Goal: Transaction & Acquisition: Purchase product/service

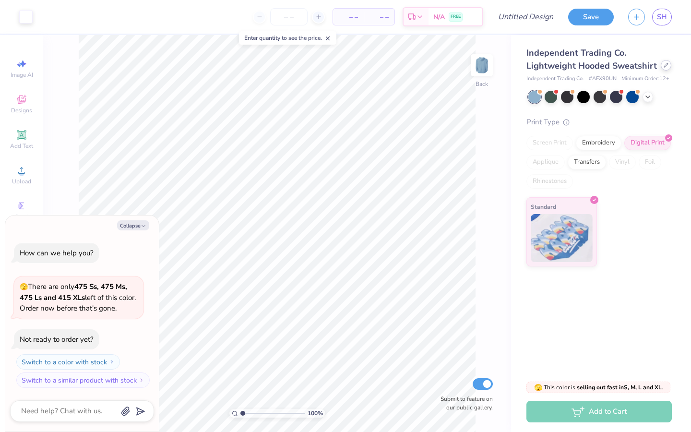
click at [663, 69] on div at bounding box center [666, 65] width 11 height 11
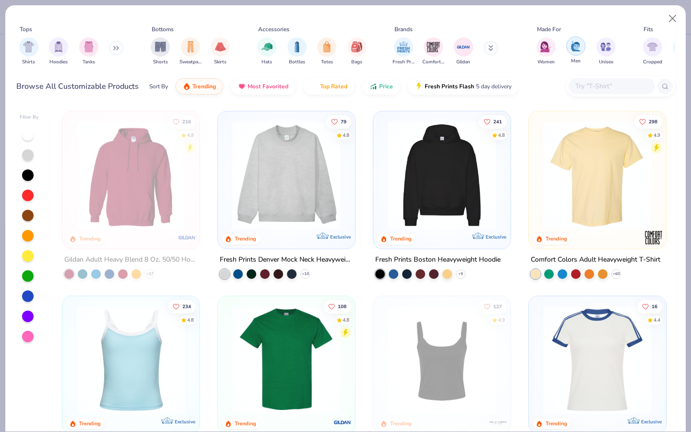
click at [571, 47] on img "filter for Men" at bounding box center [575, 45] width 11 height 11
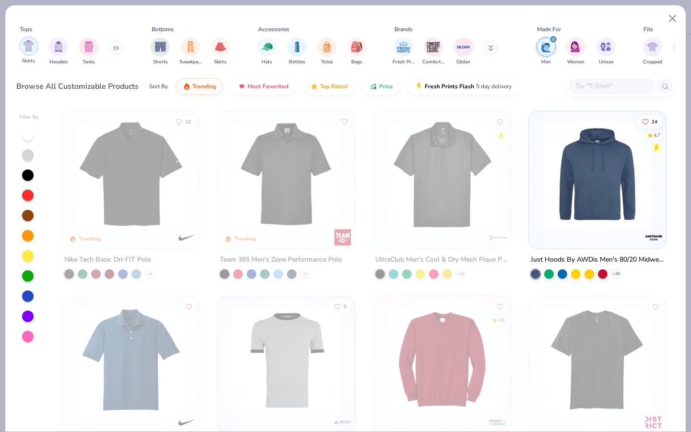
click at [27, 38] on div "filter for Shirts" at bounding box center [28, 45] width 19 height 19
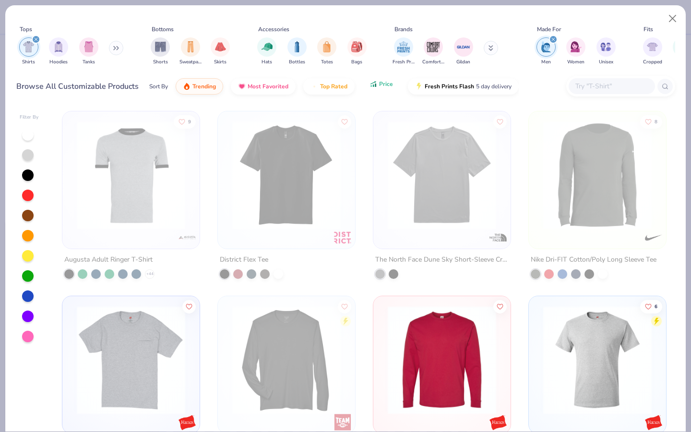
click at [379, 84] on span "Price" at bounding box center [386, 84] width 14 height 8
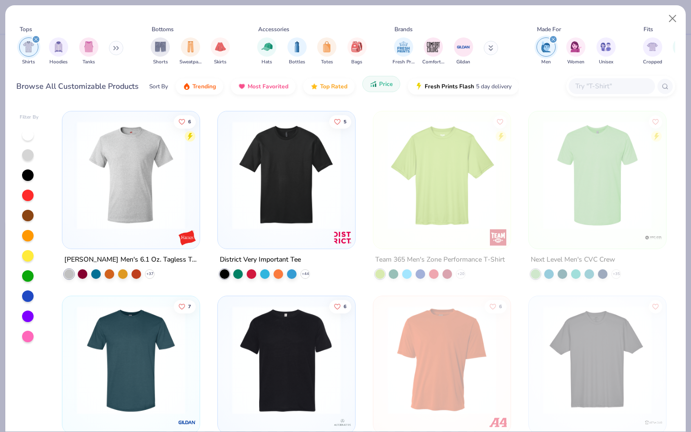
click at [379, 84] on span "Price" at bounding box center [386, 84] width 14 height 8
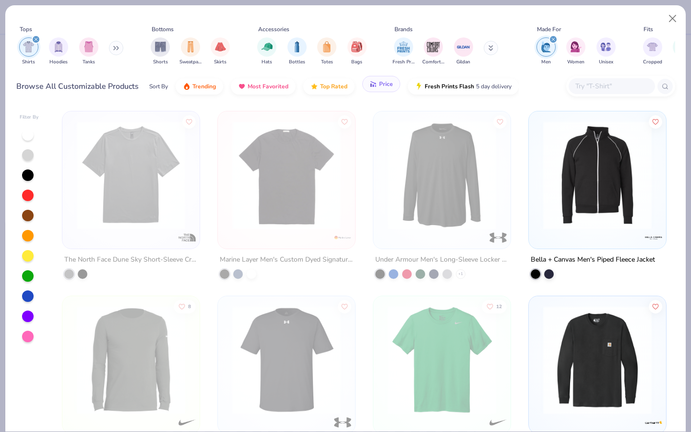
click at [379, 84] on span "Price" at bounding box center [386, 84] width 14 height 8
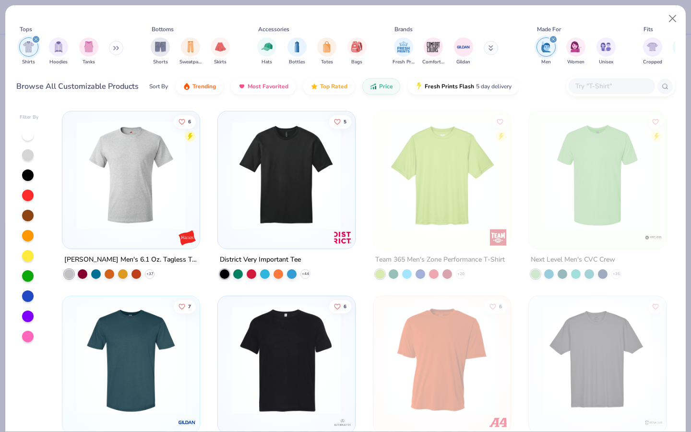
click at [119, 156] on img at bounding box center [131, 175] width 118 height 108
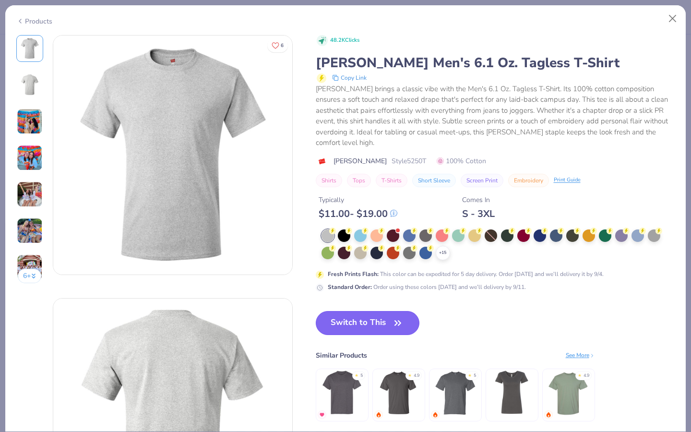
click at [357, 311] on button "Switch to This" at bounding box center [368, 323] width 104 height 24
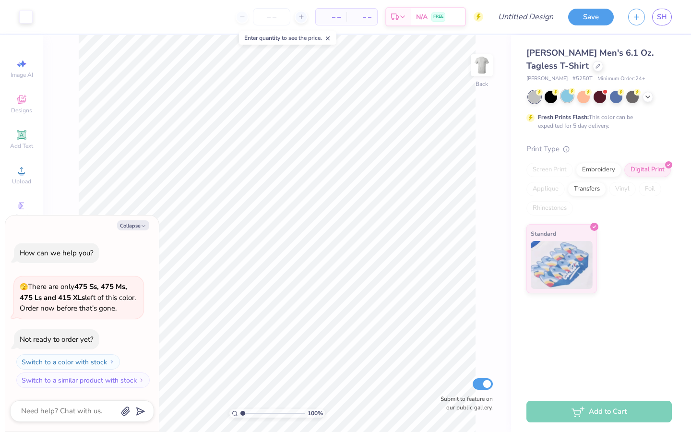
click at [569, 97] on div at bounding box center [567, 96] width 12 height 12
click at [650, 95] on icon at bounding box center [648, 96] width 8 height 8
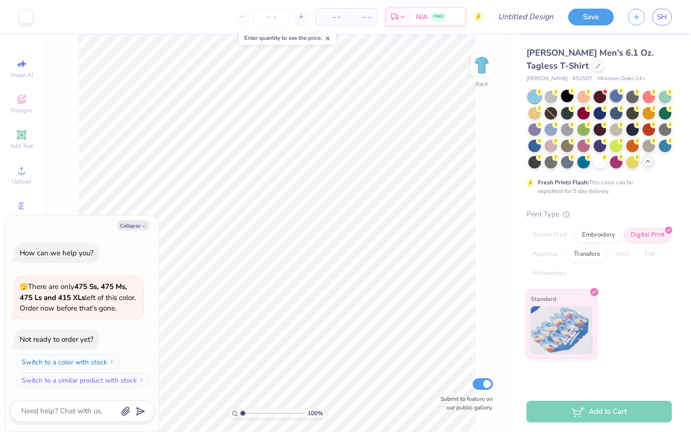
click at [614, 95] on div at bounding box center [616, 96] width 12 height 12
click at [667, 145] on div at bounding box center [665, 145] width 12 height 12
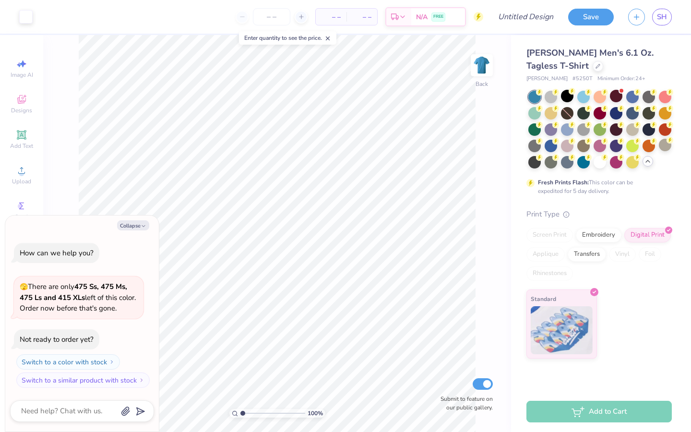
click at [583, 169] on div "Fresh Prints Flash: This color can be expedited for 5 day delivery." at bounding box center [598, 143] width 145 height 105
click at [583, 165] on div at bounding box center [583, 161] width 12 height 12
click at [553, 146] on div at bounding box center [551, 145] width 12 height 12
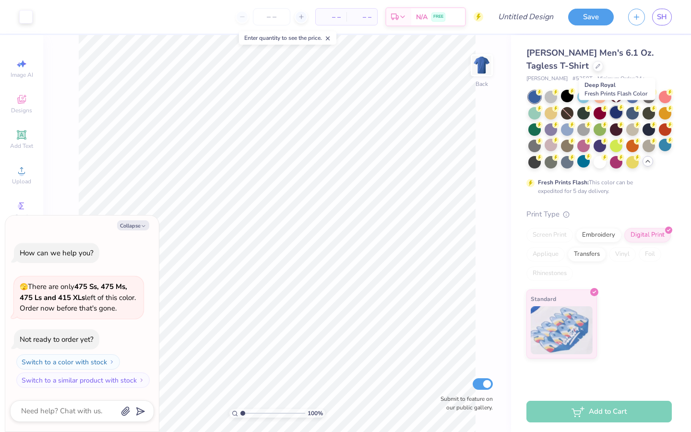
click at [613, 112] on div at bounding box center [616, 112] width 12 height 12
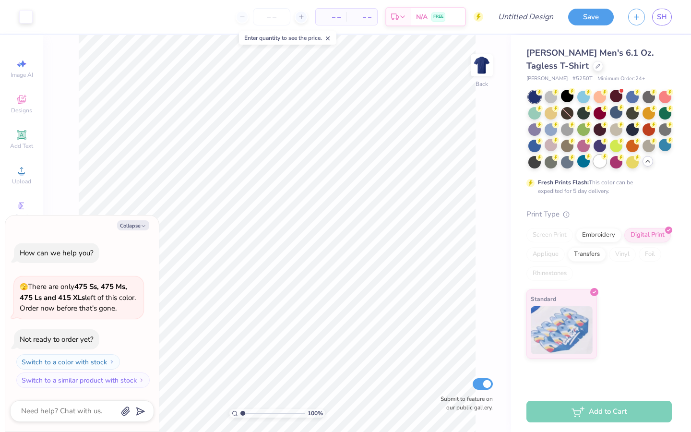
click at [599, 161] on div at bounding box center [599, 161] width 12 height 12
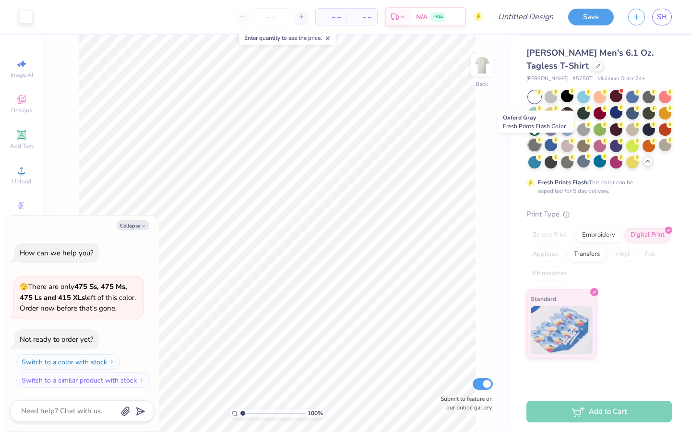
click at [535, 141] on div at bounding box center [534, 145] width 12 height 12
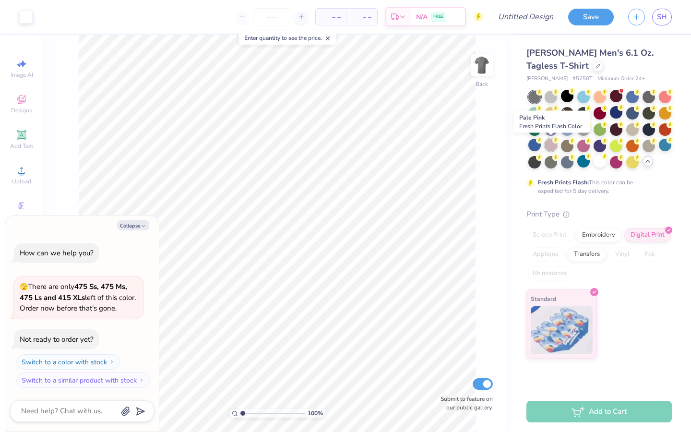
click at [552, 146] on div at bounding box center [551, 145] width 12 height 12
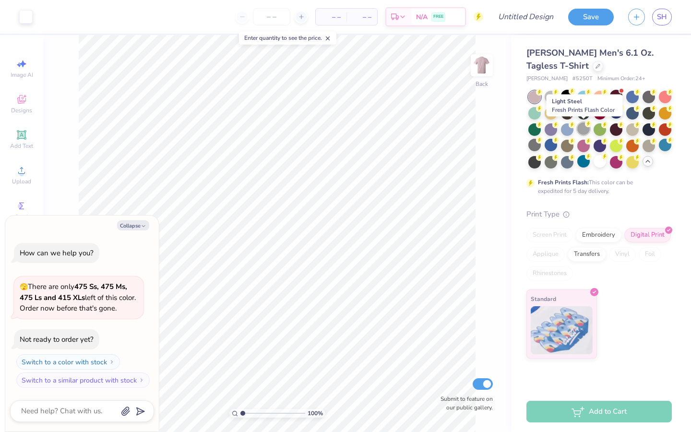
click at [582, 127] on div at bounding box center [583, 128] width 12 height 12
click at [563, 132] on div at bounding box center [567, 128] width 12 height 12
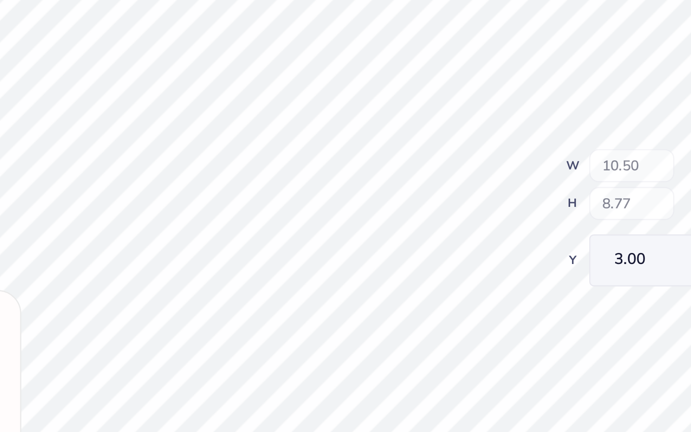
type textarea "x"
